Goal: Task Accomplishment & Management: Complete application form

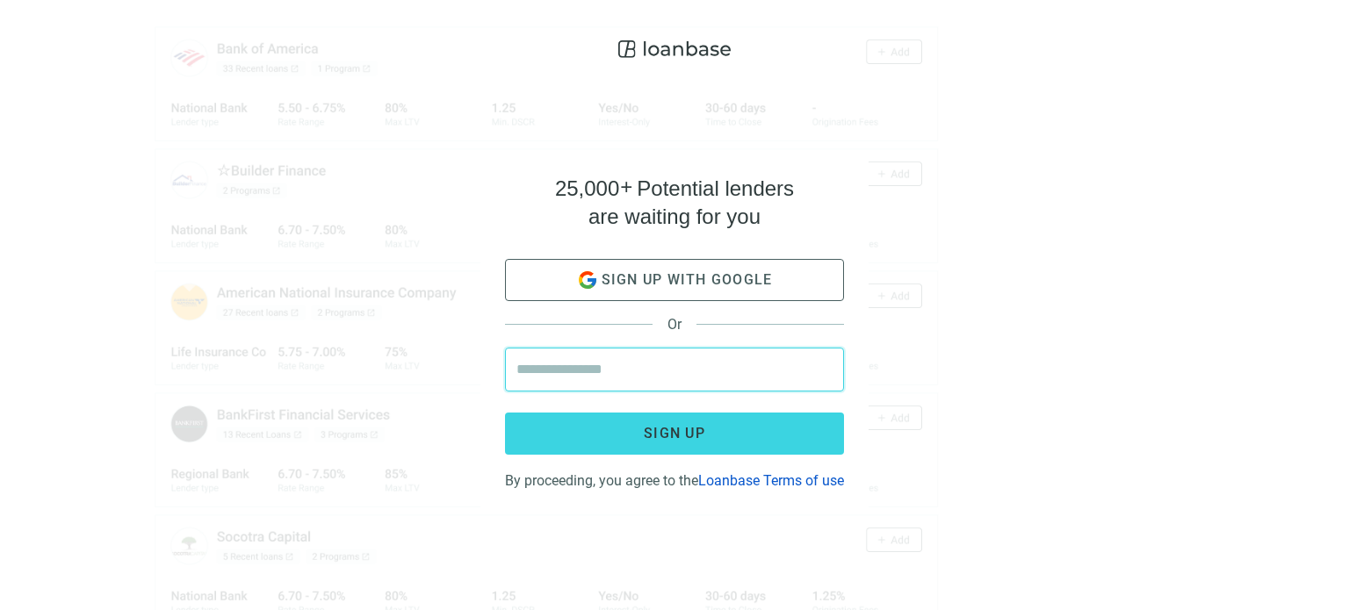
click at [562, 366] on input "email" at bounding box center [674, 370] width 316 height 42
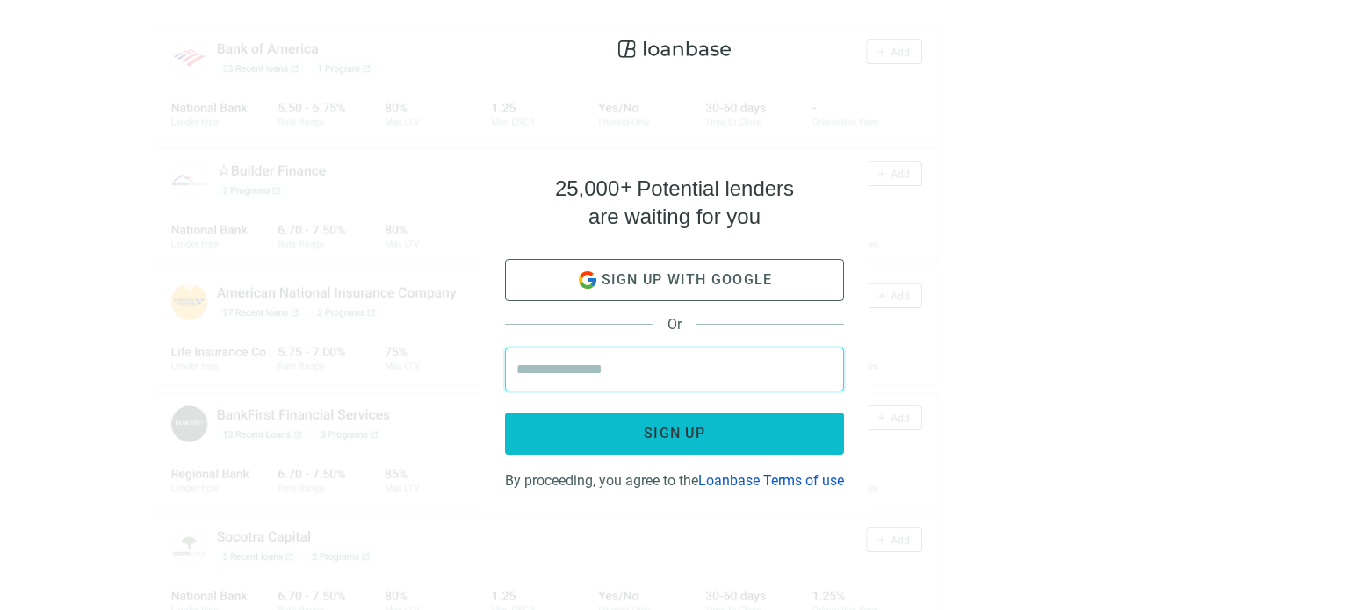
type input "**********"
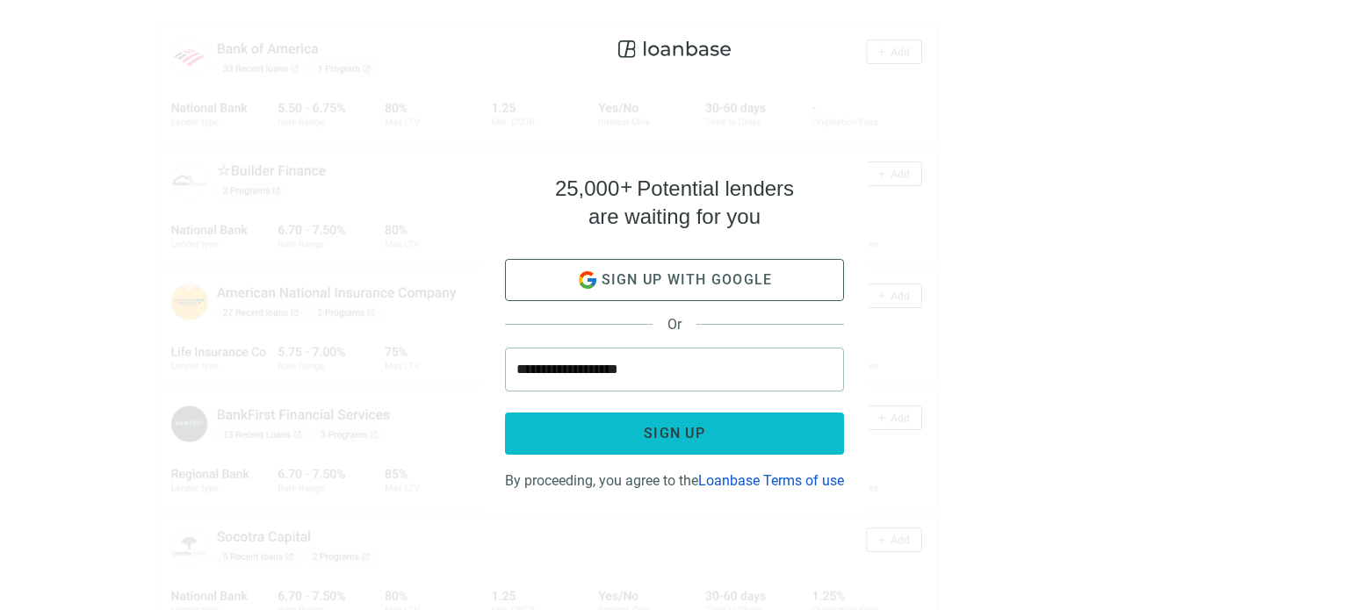
click at [685, 428] on span "Sign up" at bounding box center [674, 433] width 61 height 17
